Goal: Use online tool/utility: Use online tool/utility

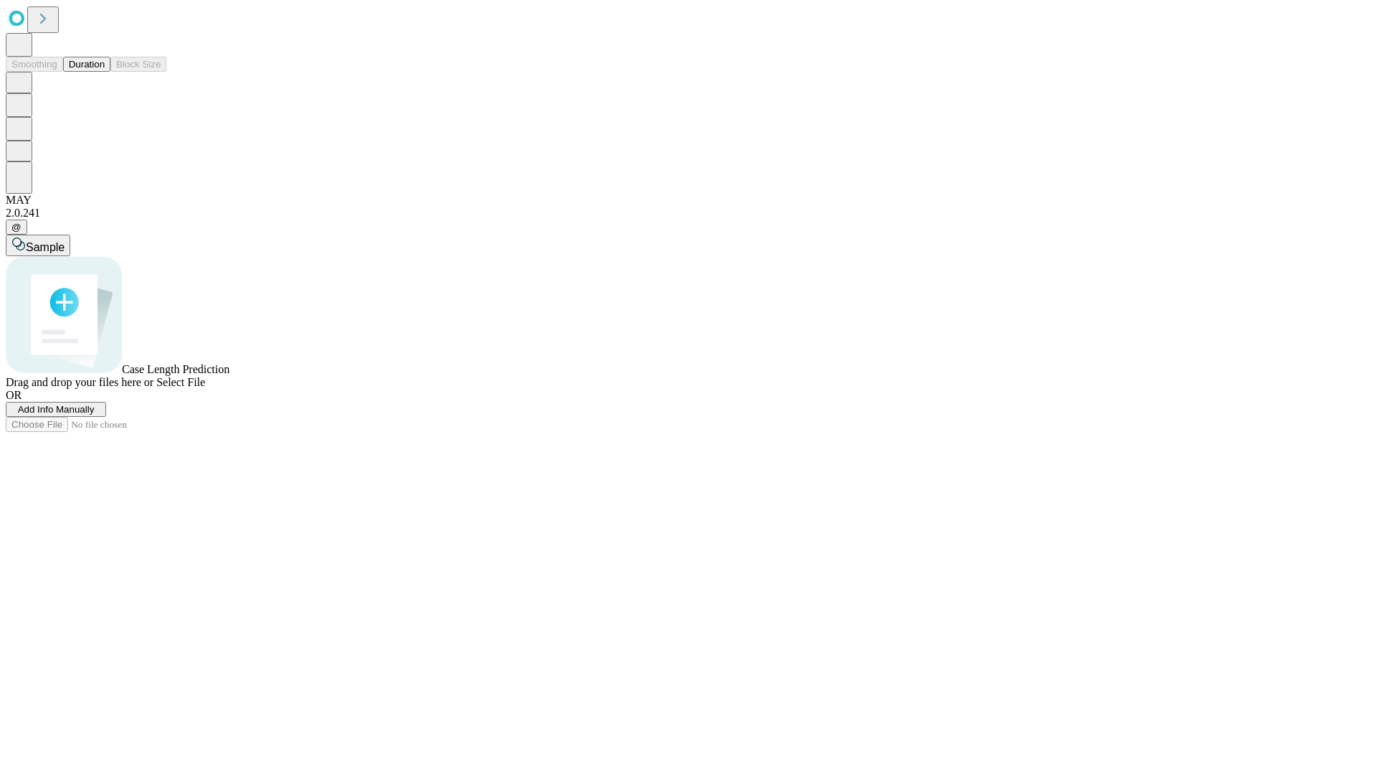
click at [105, 72] on button "Duration" at bounding box center [86, 64] width 47 height 15
click at [95, 415] on span "Add Info Manually" at bounding box center [56, 409] width 77 height 11
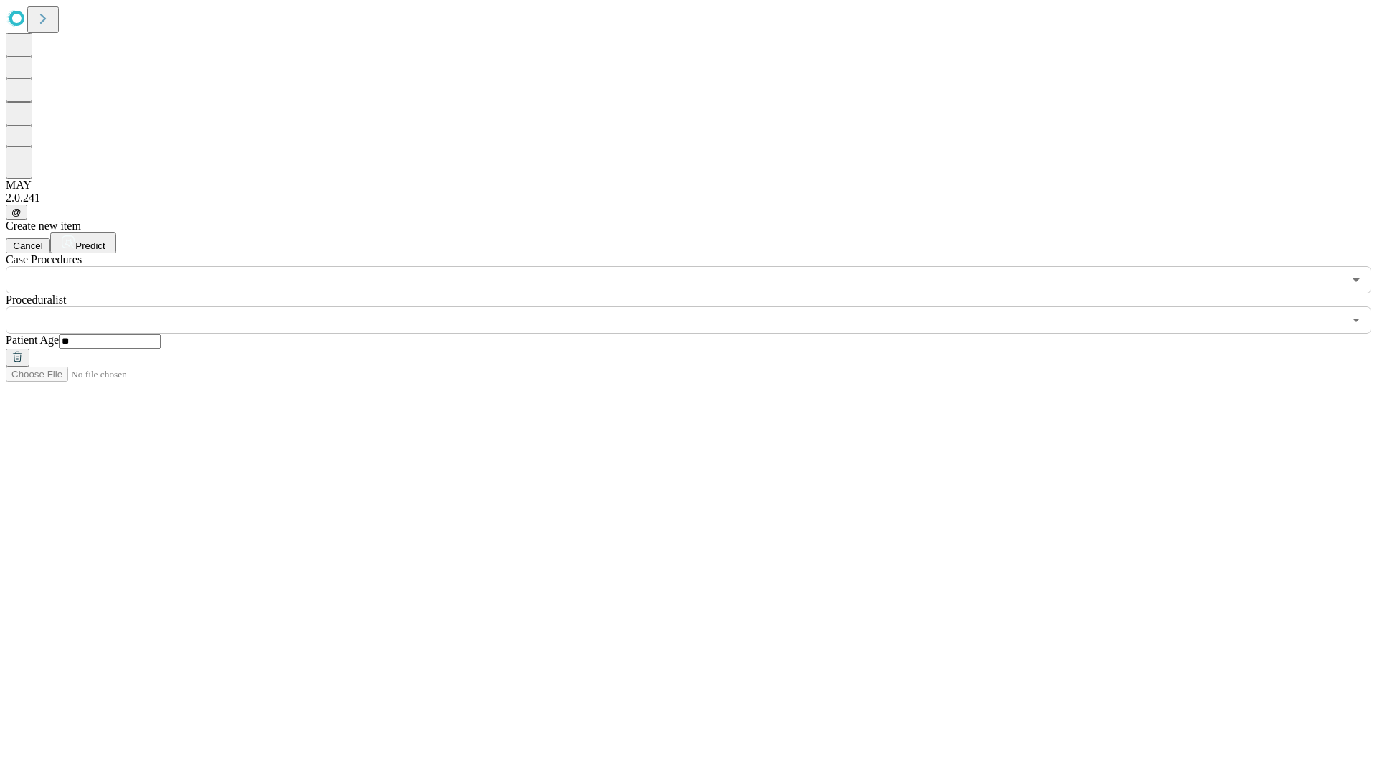
type input "**"
click at [699, 306] on input "text" at bounding box center [675, 319] width 1338 height 27
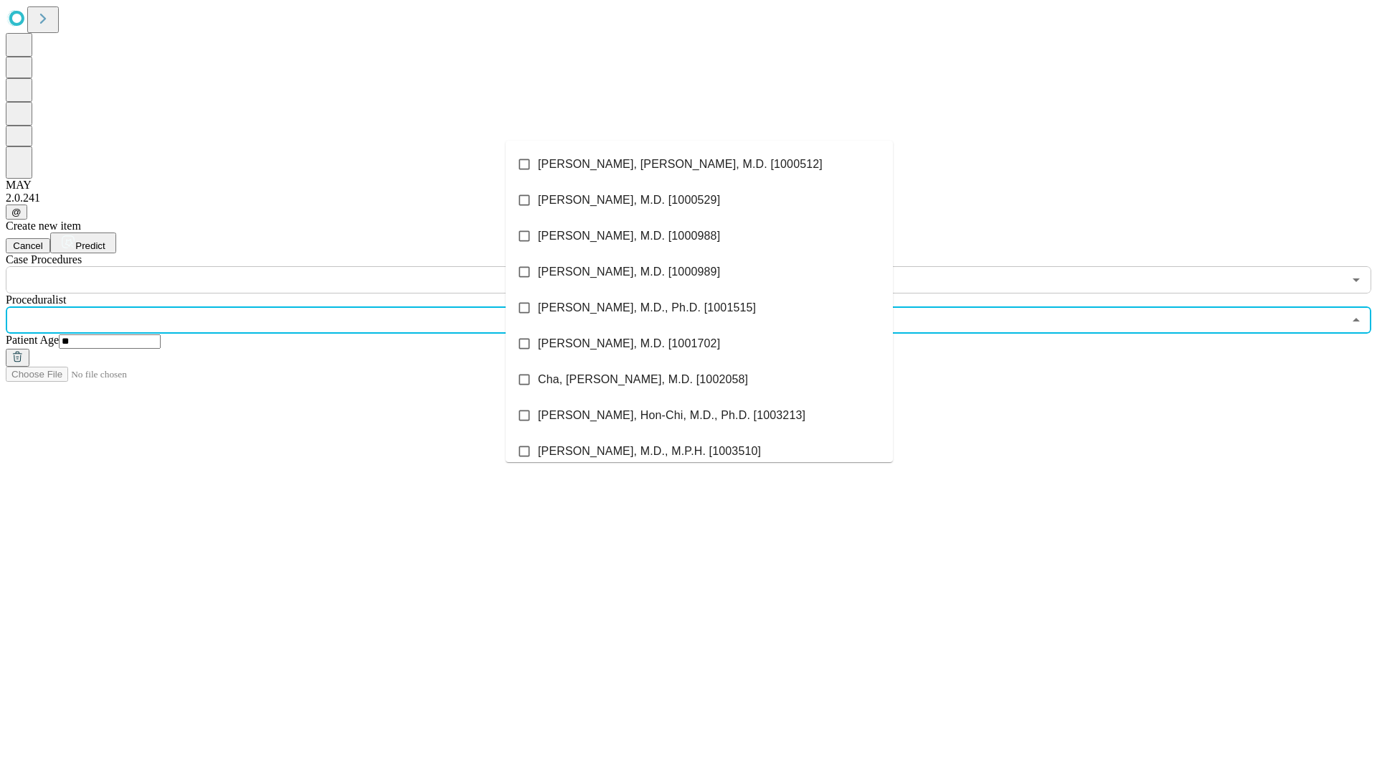
click at [699, 164] on li "[PERSON_NAME], [PERSON_NAME], M.D. [1000512]" at bounding box center [699, 164] width 387 height 36
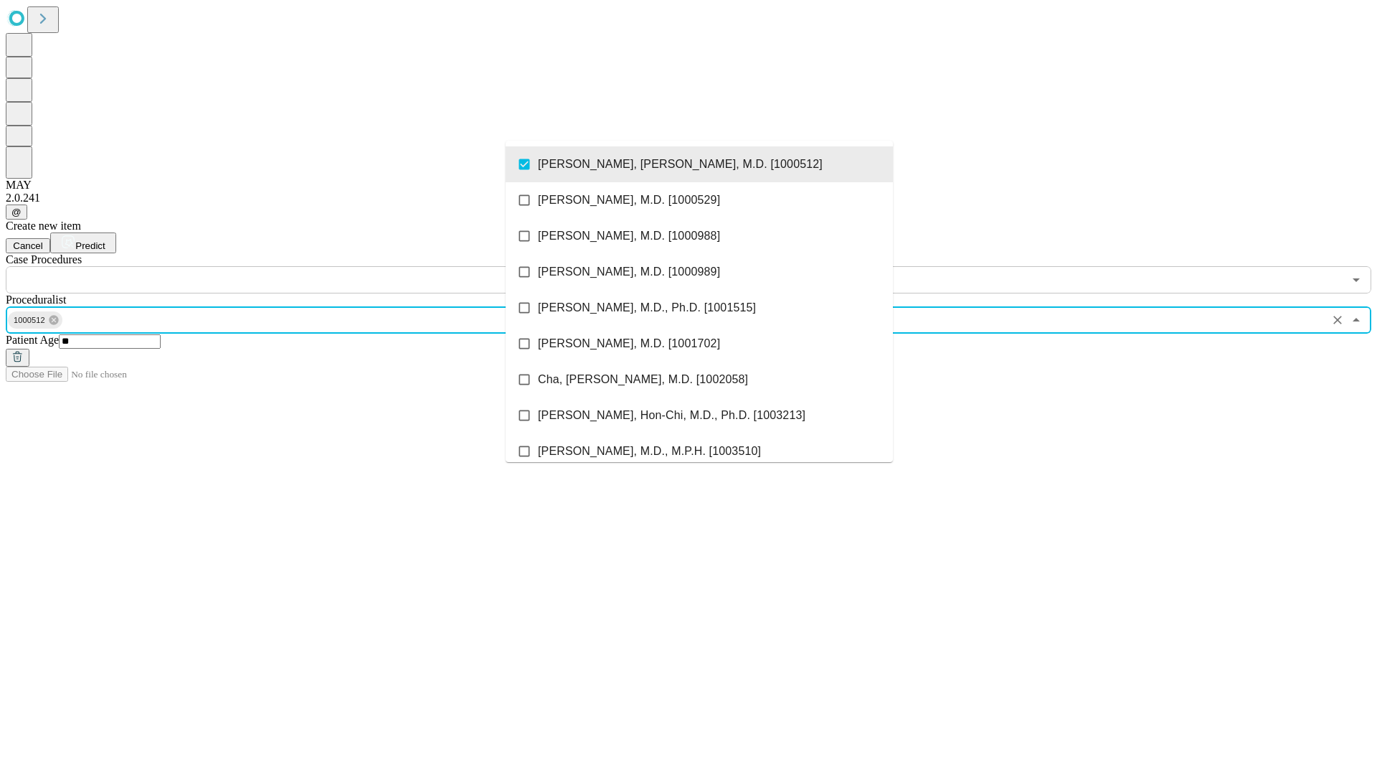
click at [301, 266] on input "text" at bounding box center [675, 279] width 1338 height 27
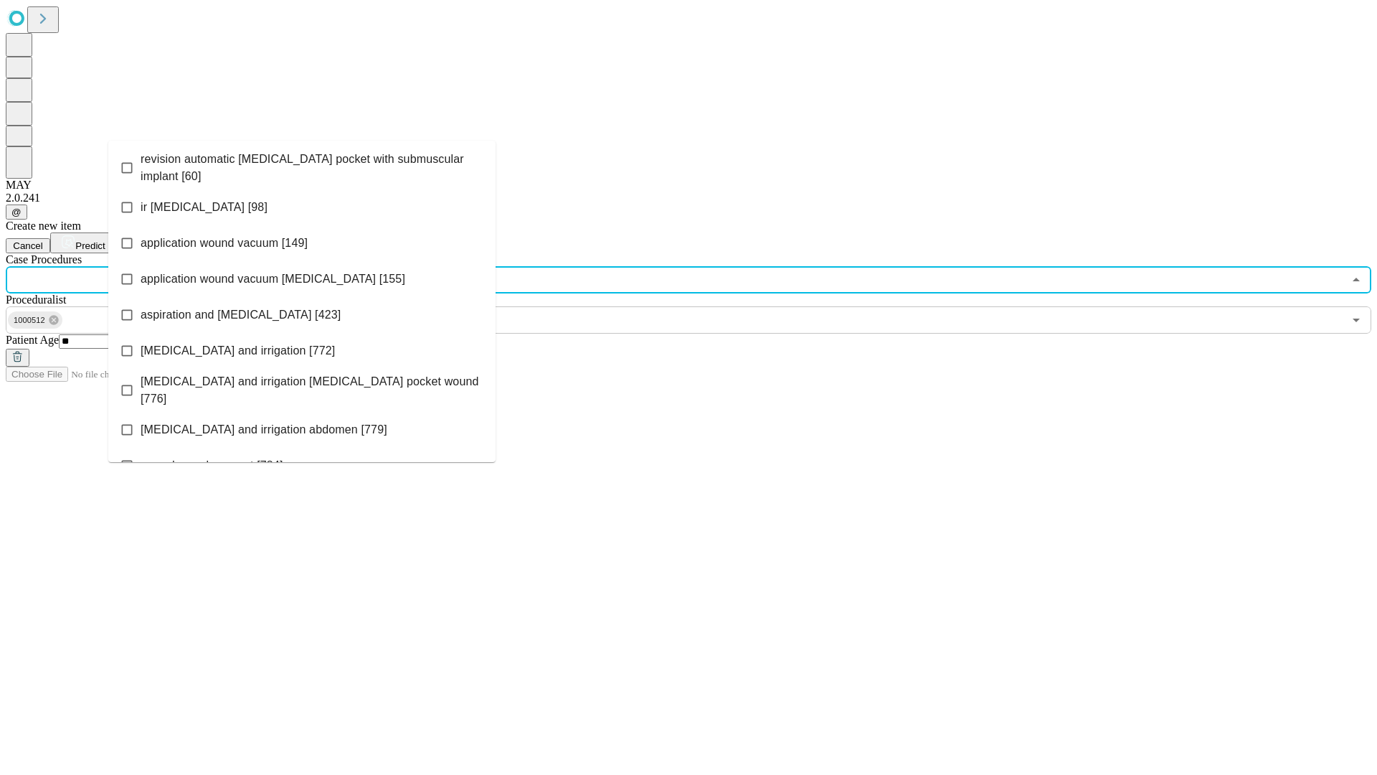
click at [302, 164] on span "revision automatic [MEDICAL_DATA] pocket with submuscular implant [60]" at bounding box center [313, 168] width 344 height 34
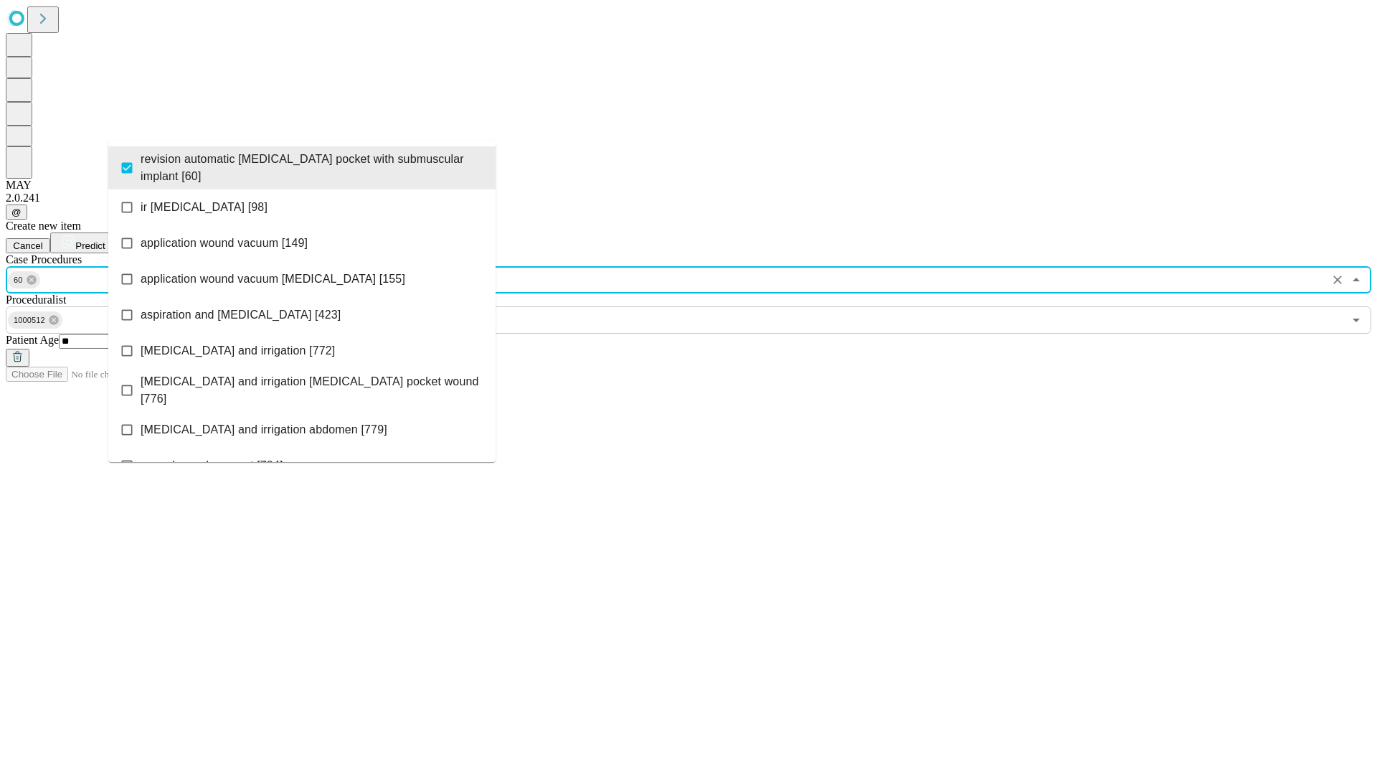
click at [105, 240] on span "Predict" at bounding box center [89, 245] width 29 height 11
